Goal: Transaction & Acquisition: Purchase product/service

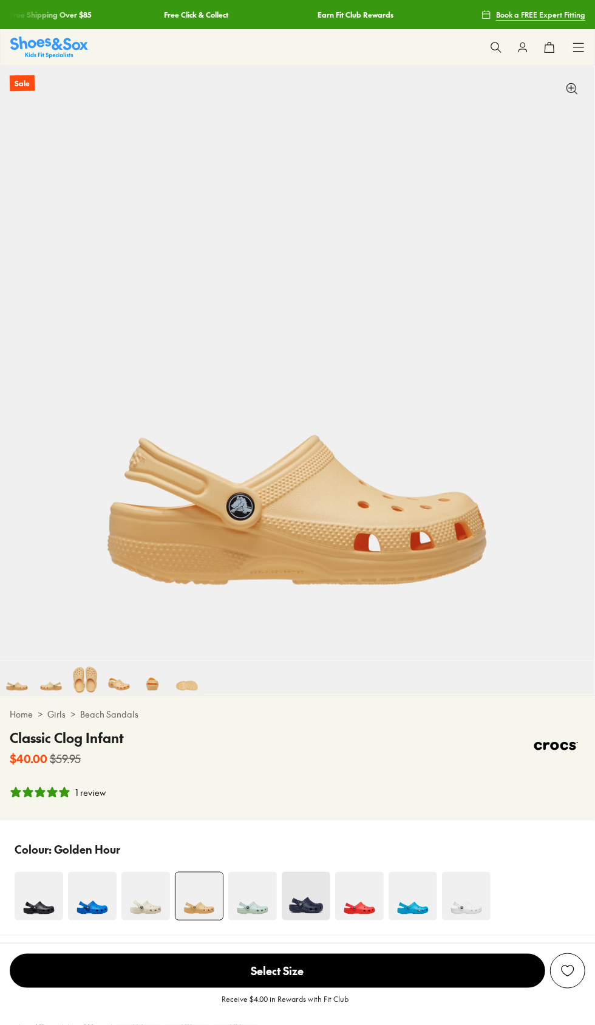
select select "*"
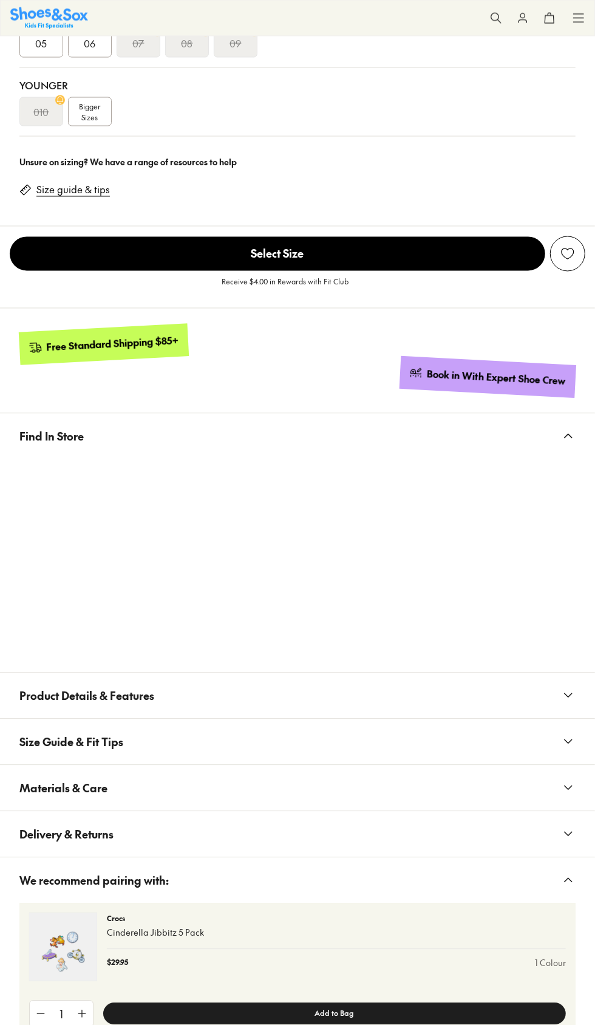
scroll to position [844, 0]
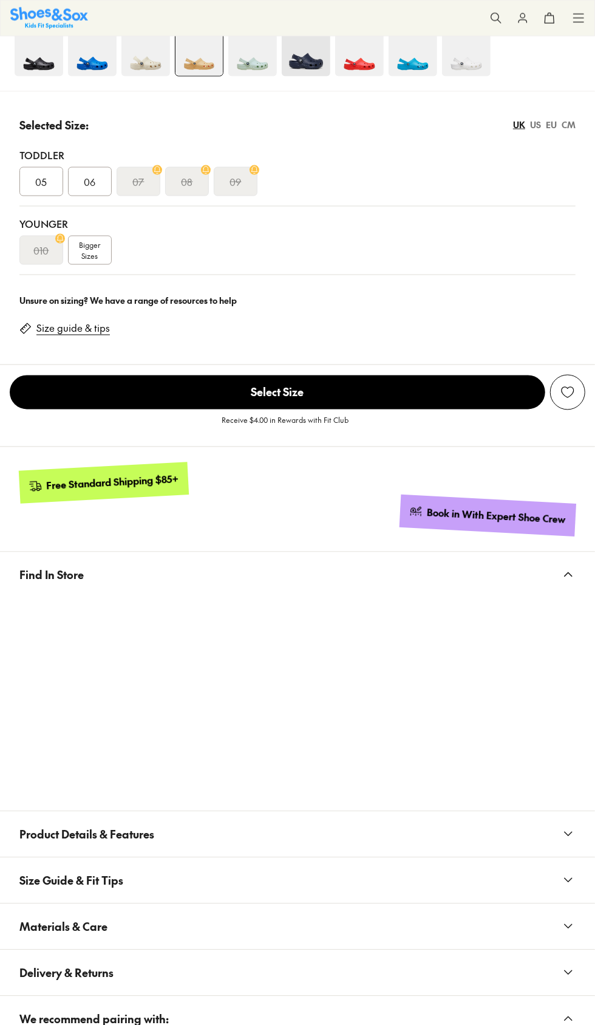
click at [90, 249] on span "Bigger Sizes" at bounding box center [90, 250] width 21 height 22
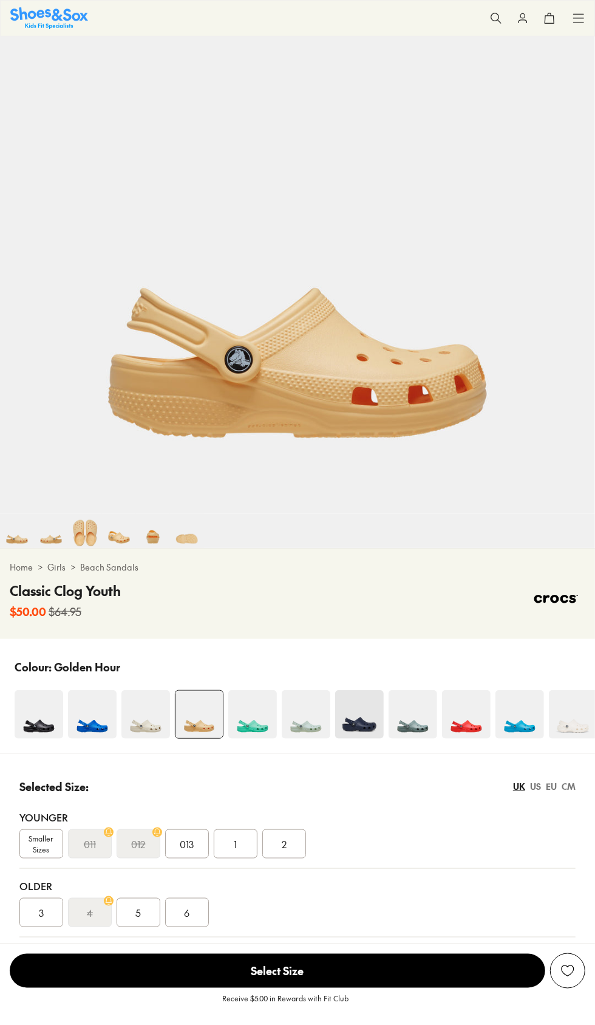
scroll to position [148, 0]
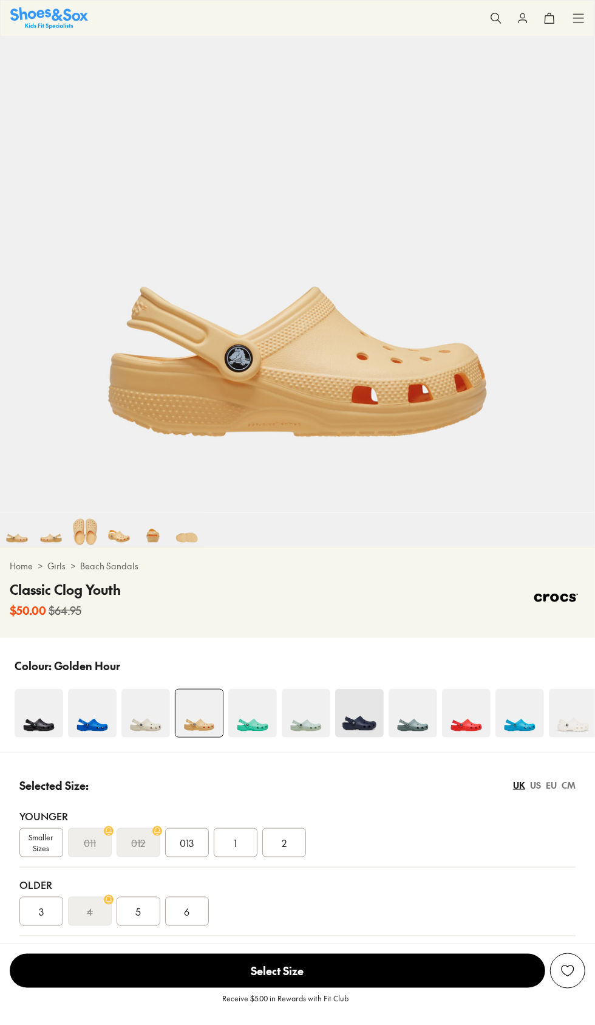
select select "*"
click at [138, 915] on span "5" at bounding box center [138, 911] width 5 height 15
